Goal: Communication & Community: Answer question/provide support

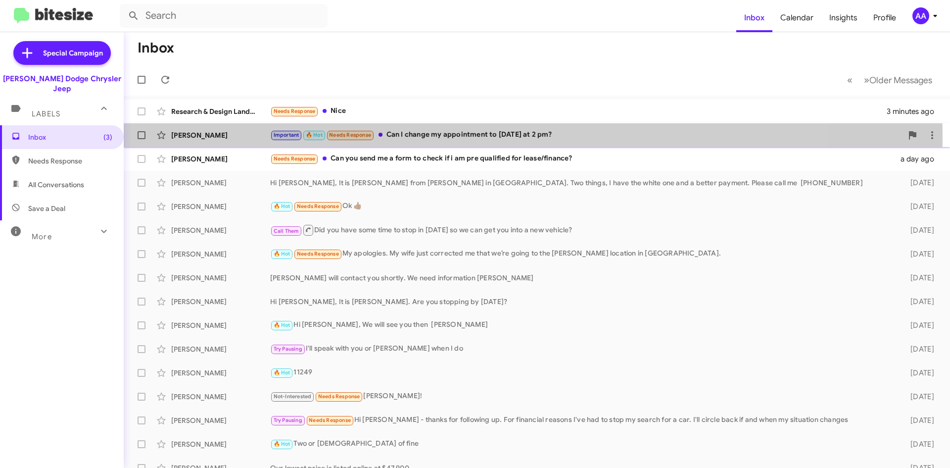
click at [445, 136] on div "Important 🔥 Hot Needs Response Can I change my appointment to [DATE] at 2 pm?" at bounding box center [586, 134] width 632 height 11
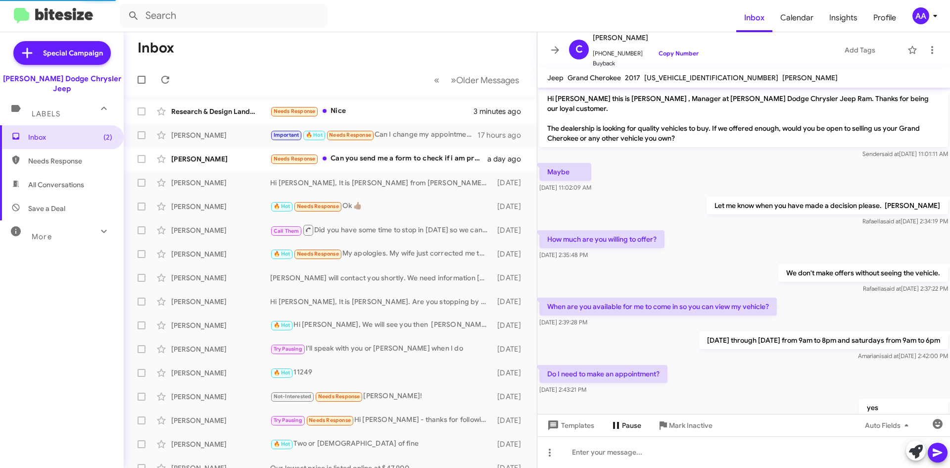
scroll to position [354, 0]
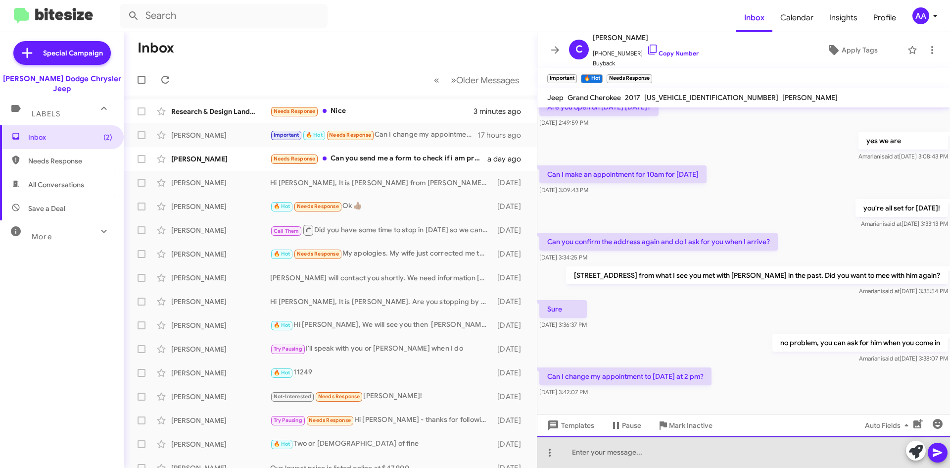
click at [598, 452] on div at bounding box center [743, 452] width 413 height 32
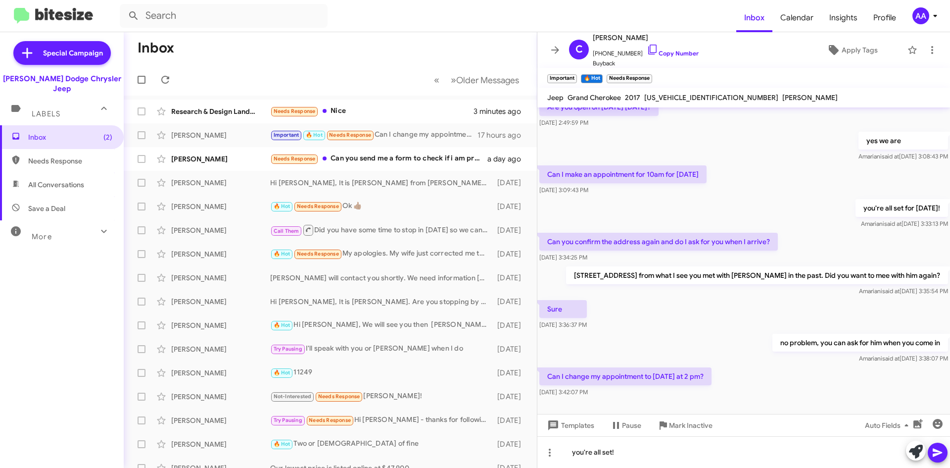
click at [937, 452] on icon at bounding box center [938, 452] width 12 height 12
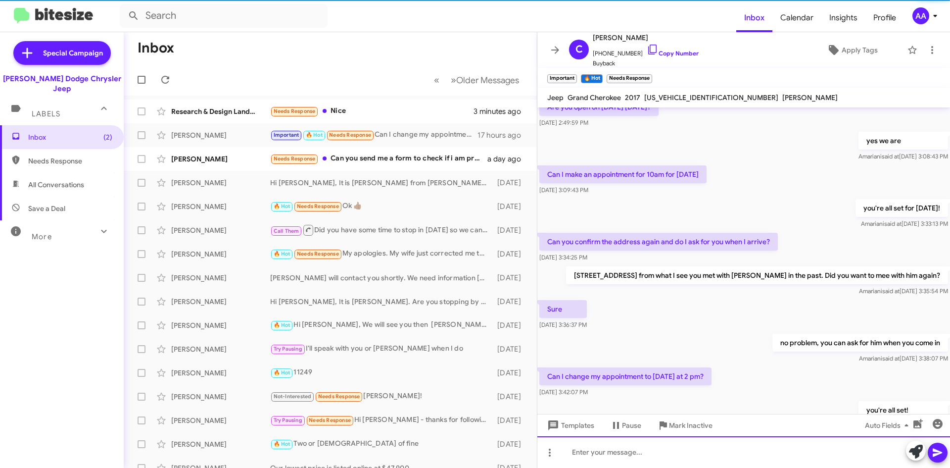
scroll to position [0, 0]
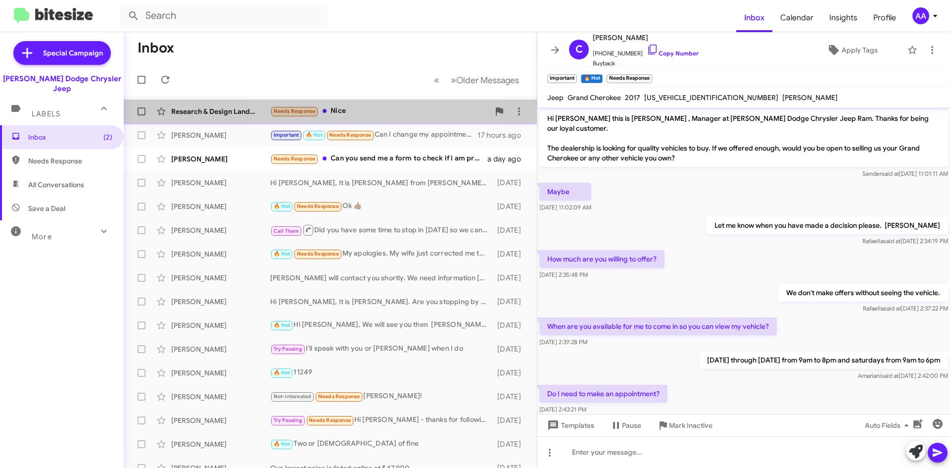
click at [378, 117] on div "Needs Response Nice" at bounding box center [379, 110] width 219 height 11
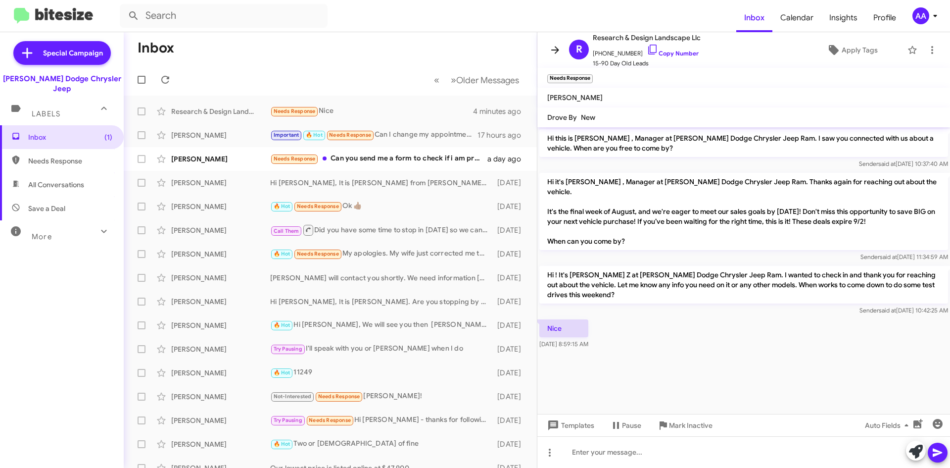
click at [554, 46] on icon at bounding box center [555, 50] width 12 height 12
